Goal: Check status: Check status

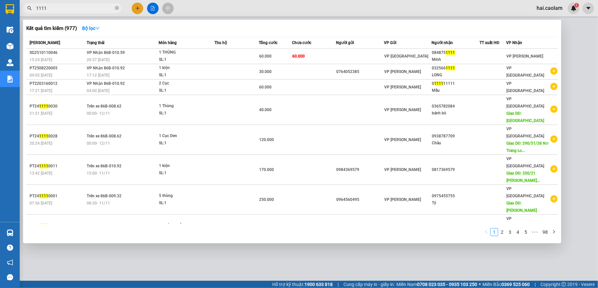
click at [583, 25] on div at bounding box center [299, 144] width 598 height 288
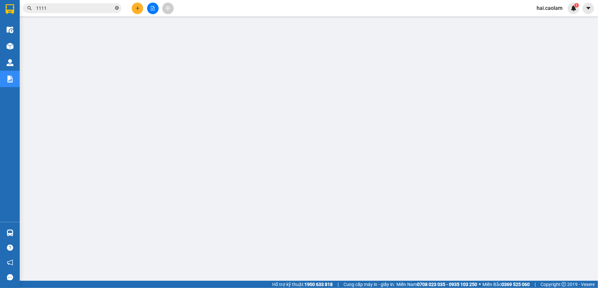
click at [116, 7] on icon "close-circle" at bounding box center [117, 8] width 4 height 4
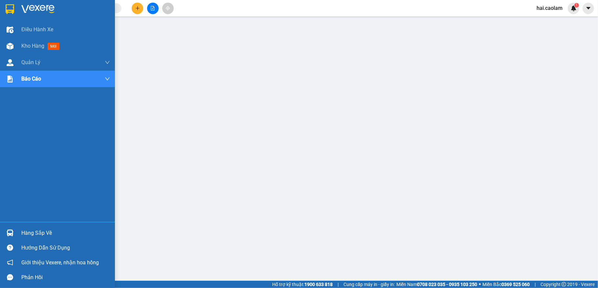
click at [84, 229] on div "Hàng sắp về" at bounding box center [65, 233] width 89 height 10
click at [38, 43] on span "Kho hàng" at bounding box center [32, 46] width 23 height 6
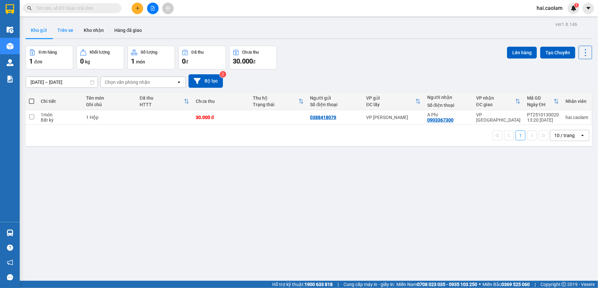
click at [67, 27] on button "Trên xe" at bounding box center [65, 30] width 26 height 16
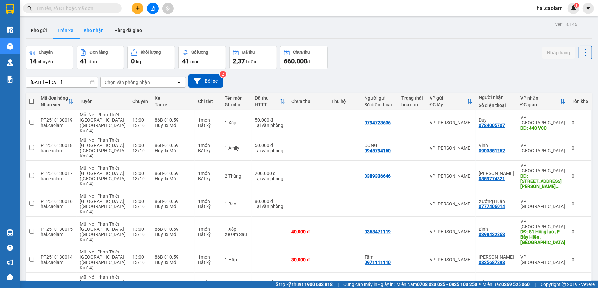
click at [95, 31] on button "Kho nhận" at bounding box center [93, 30] width 31 height 16
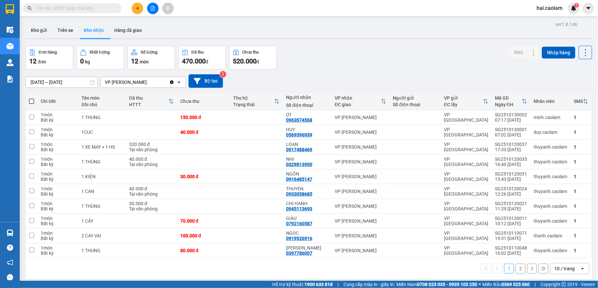
click at [104, 9] on input "text" at bounding box center [74, 8] width 77 height 7
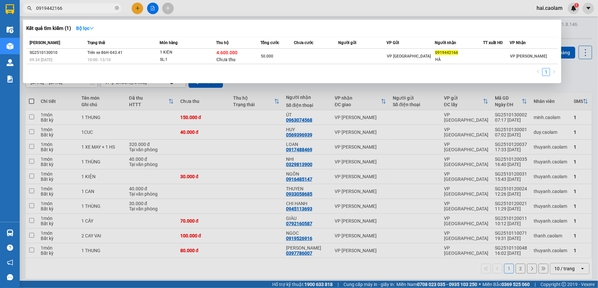
type input "0919442166"
